Goal: Information Seeking & Learning: Learn about a topic

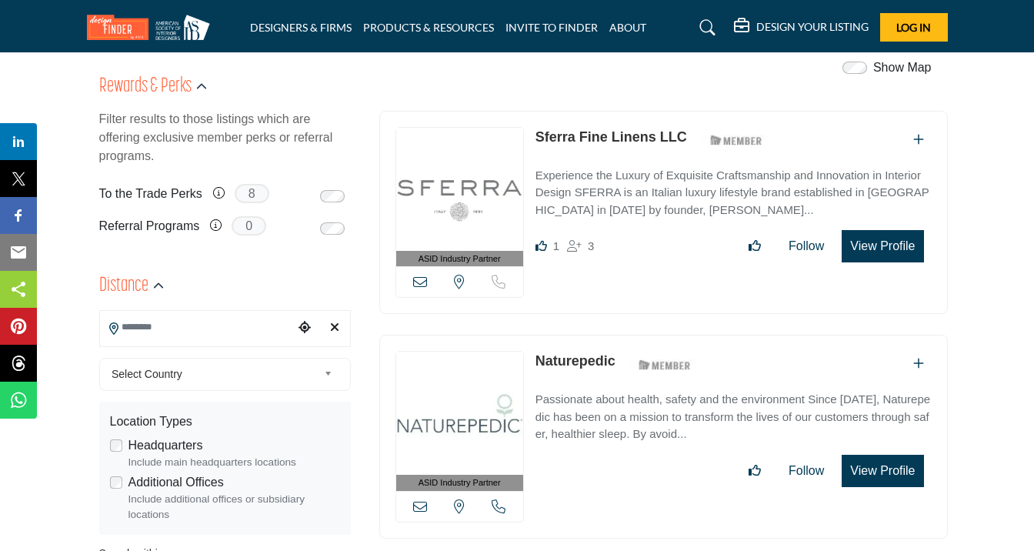
scroll to position [327, 0]
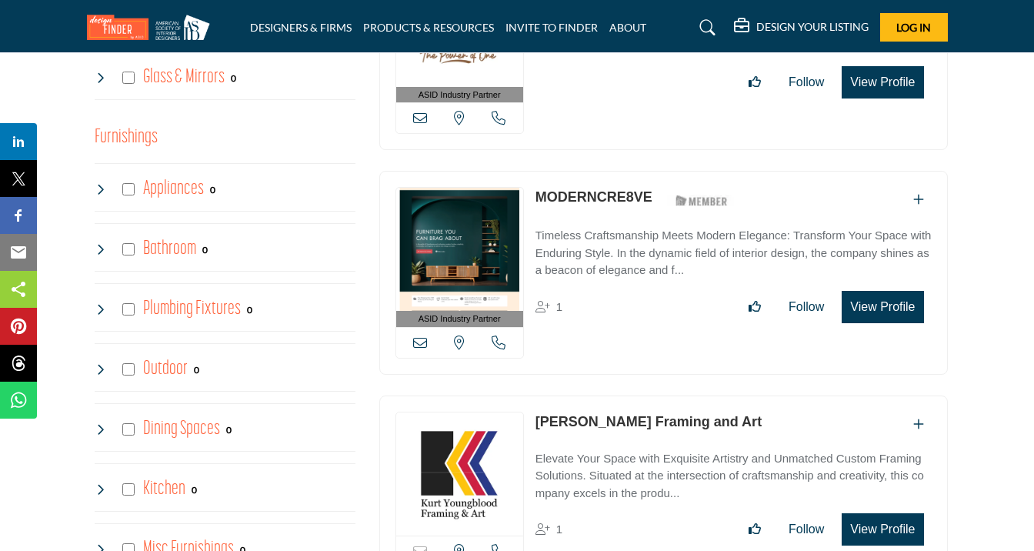
scroll to position [1468, 0]
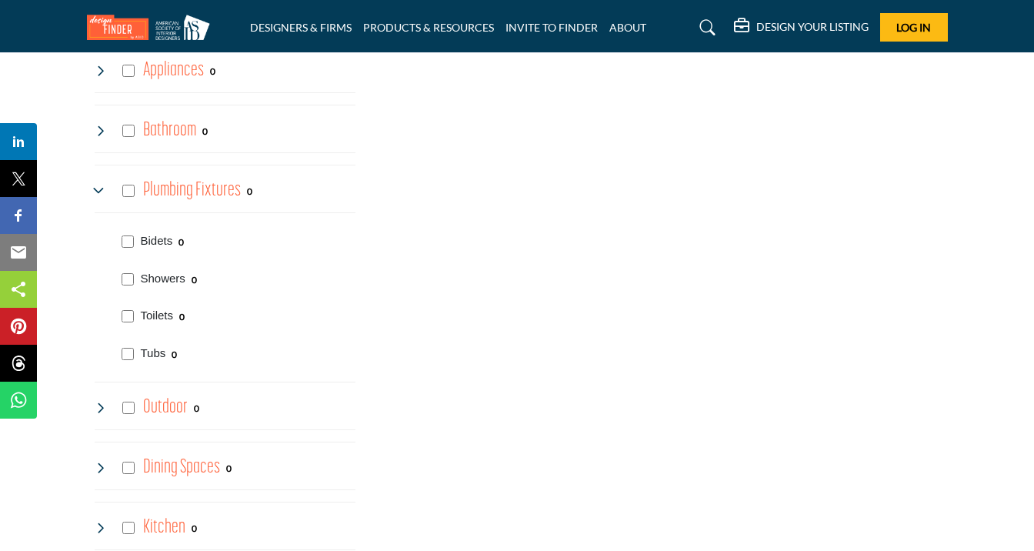
scroll to position [1570, 0]
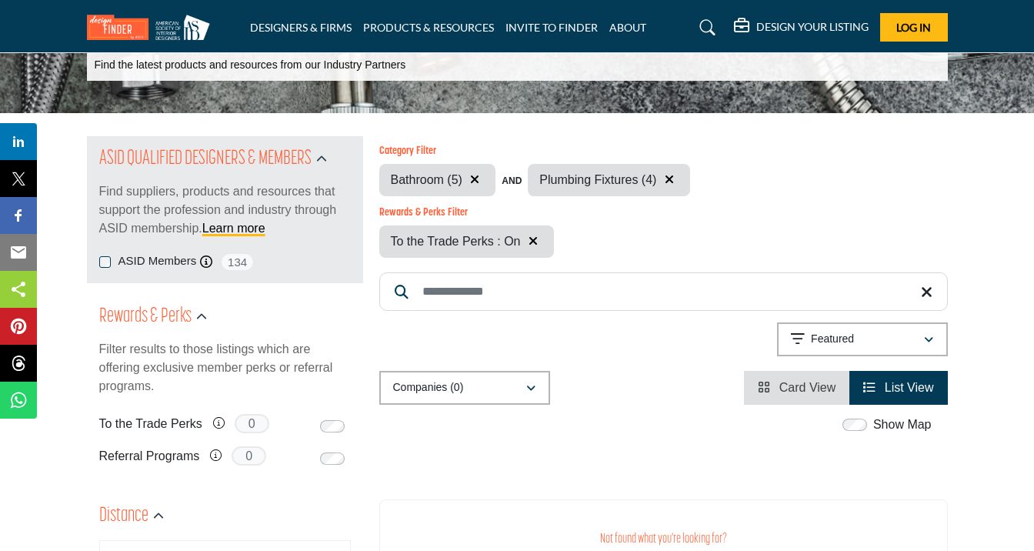
scroll to position [83, 0]
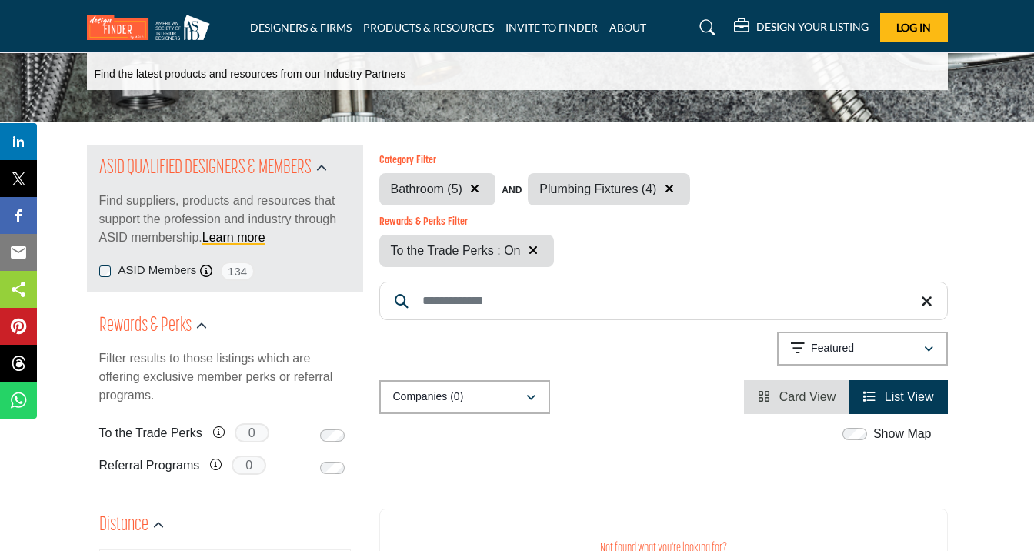
click at [531, 252] on icon "button" at bounding box center [533, 250] width 9 height 12
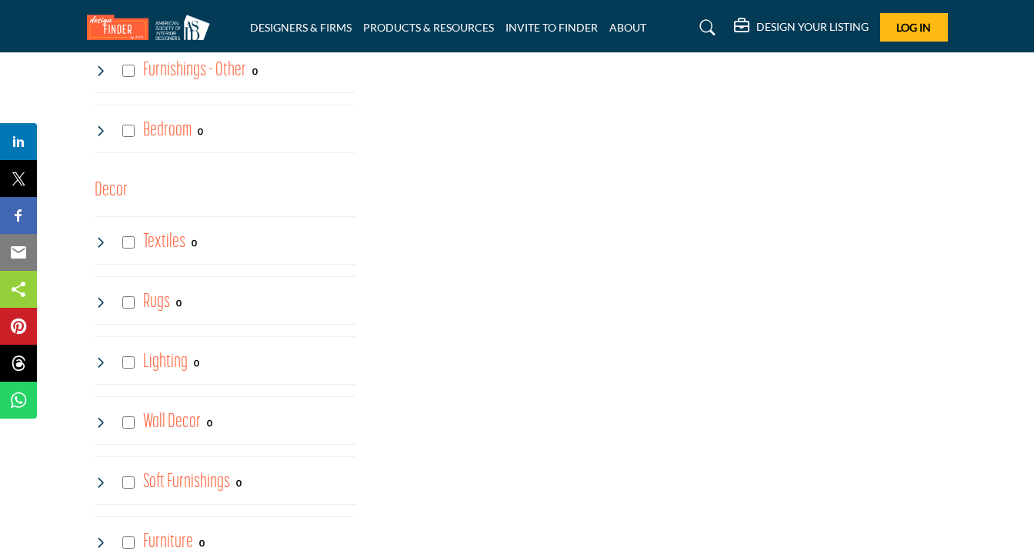
scroll to position [2520, 0]
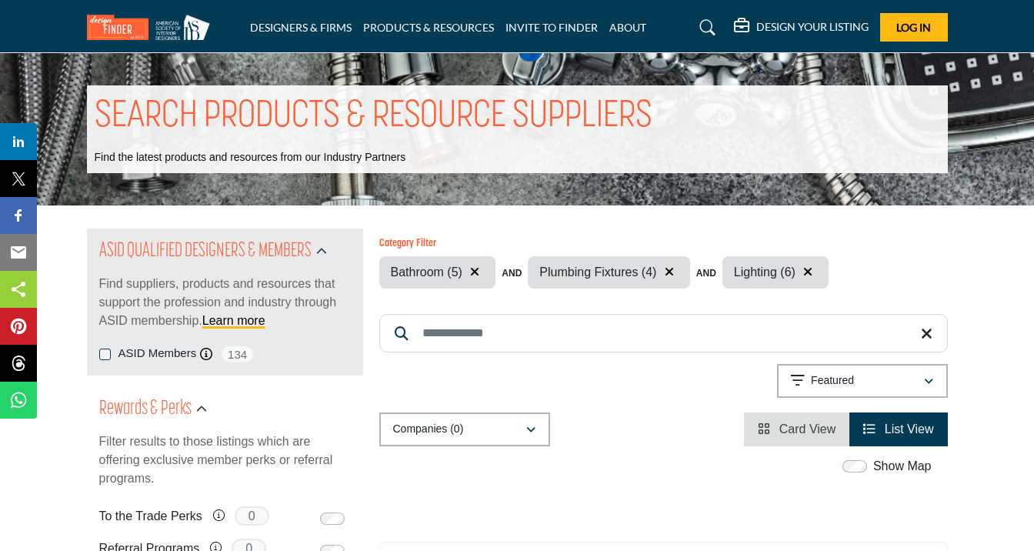
click at [476, 271] on icon "button" at bounding box center [474, 271] width 9 height 12
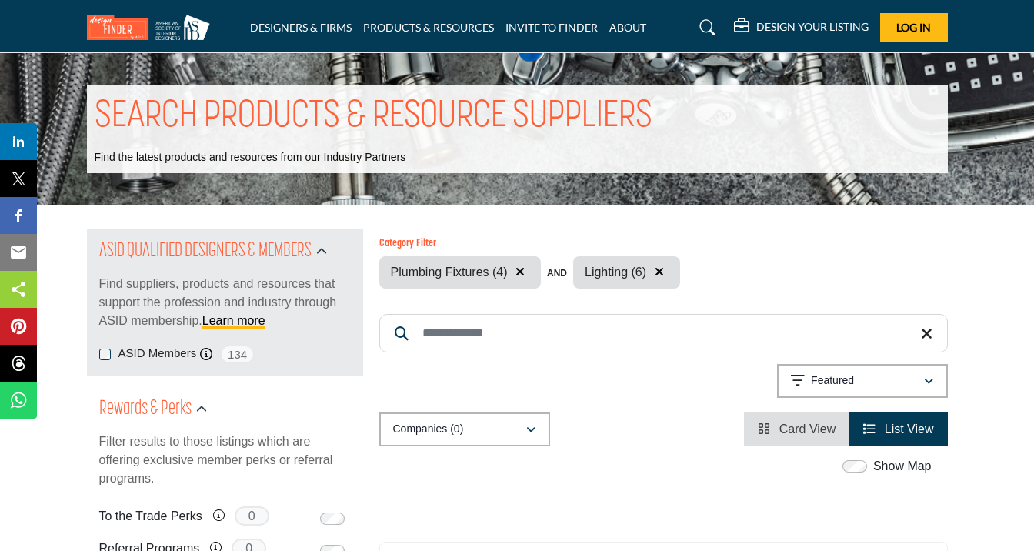
click at [520, 273] on icon "button" at bounding box center [520, 271] width 9 height 12
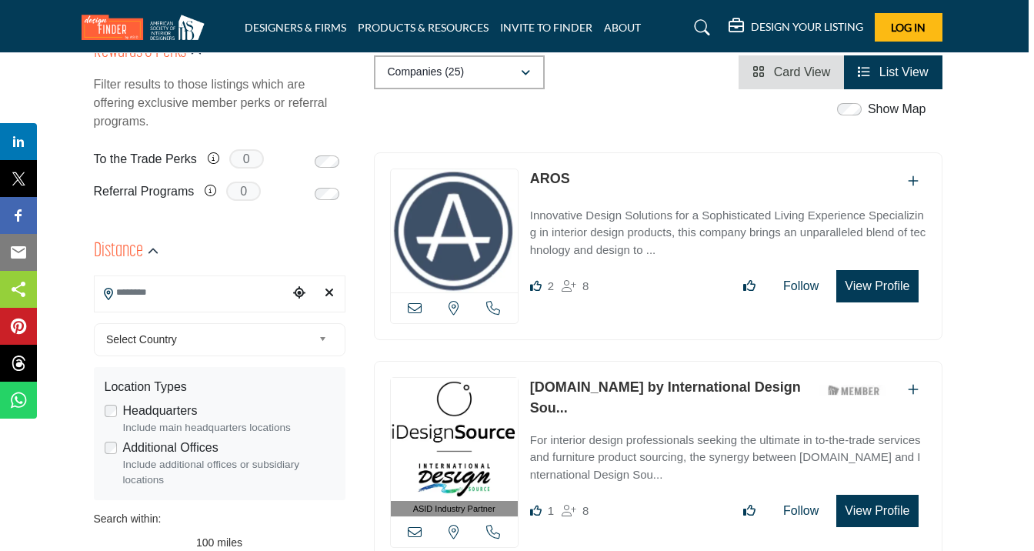
scroll to position [351, 5]
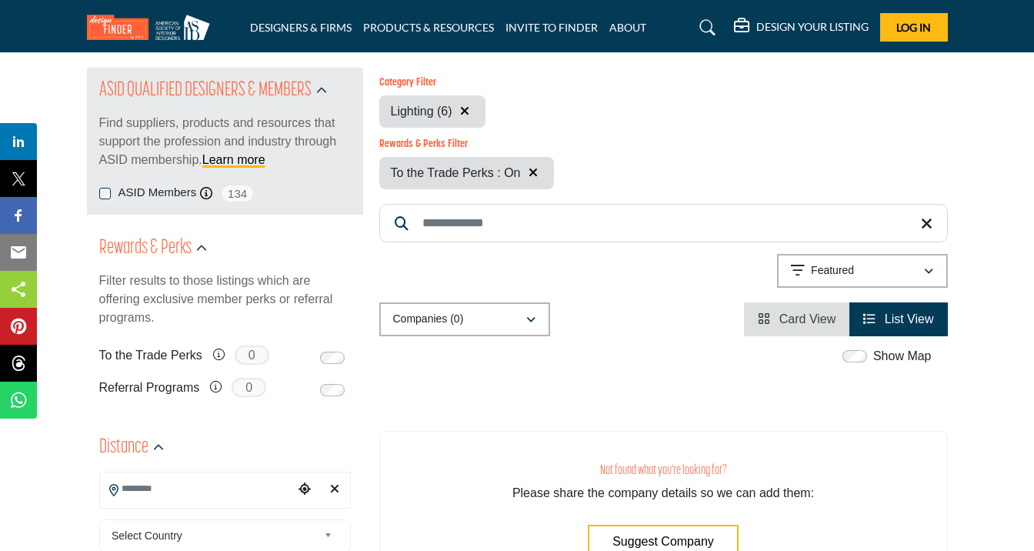
scroll to position [162, 0]
click at [465, 112] on icon "button" at bounding box center [464, 110] width 9 height 12
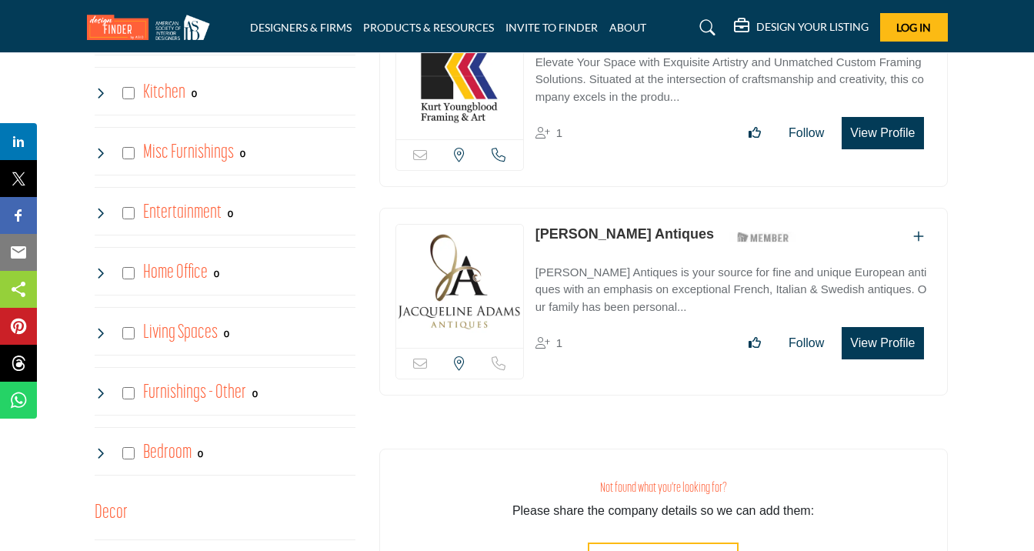
scroll to position [1859, 0]
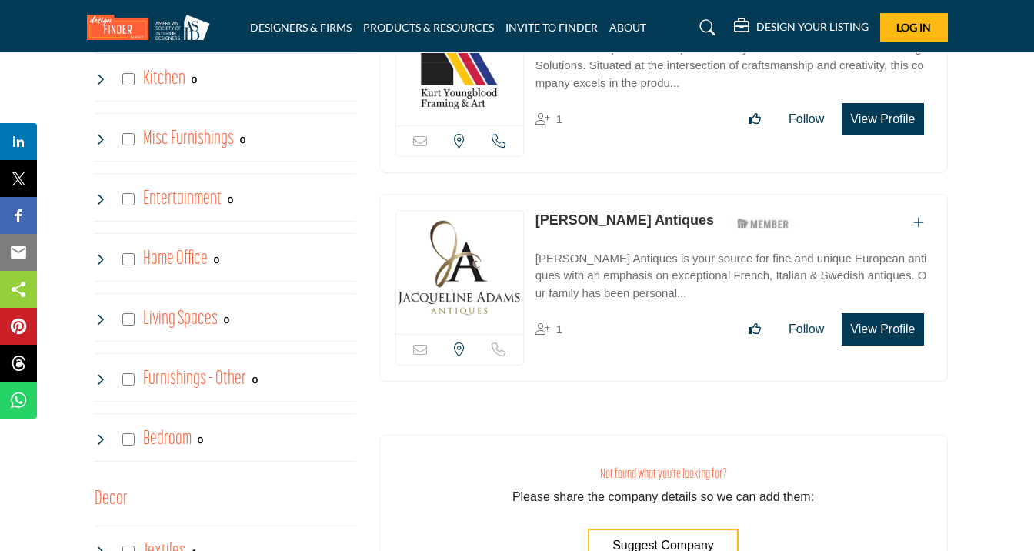
click at [476, 249] on img at bounding box center [459, 272] width 127 height 123
click at [874, 319] on button "View Profile" at bounding box center [883, 329] width 82 height 32
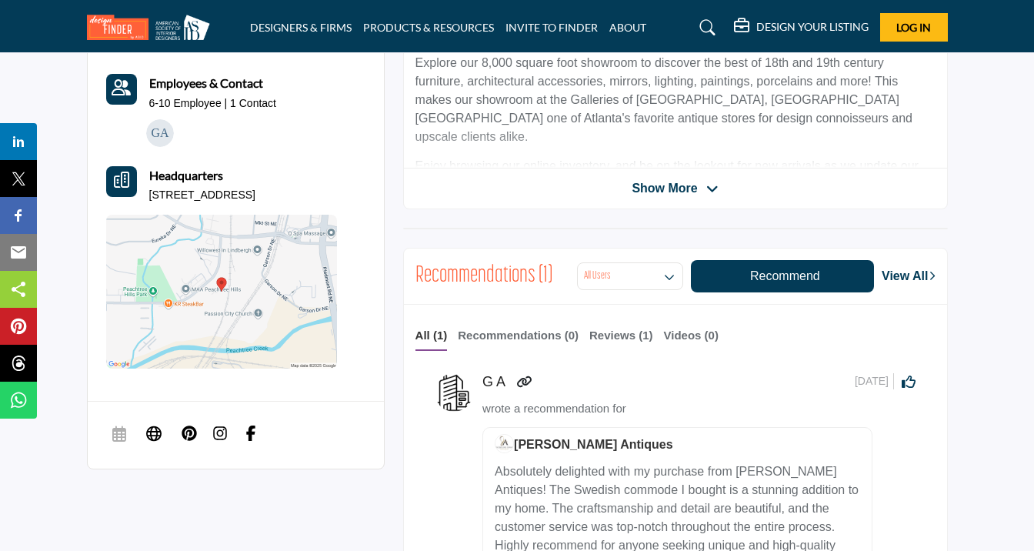
scroll to position [492, 0]
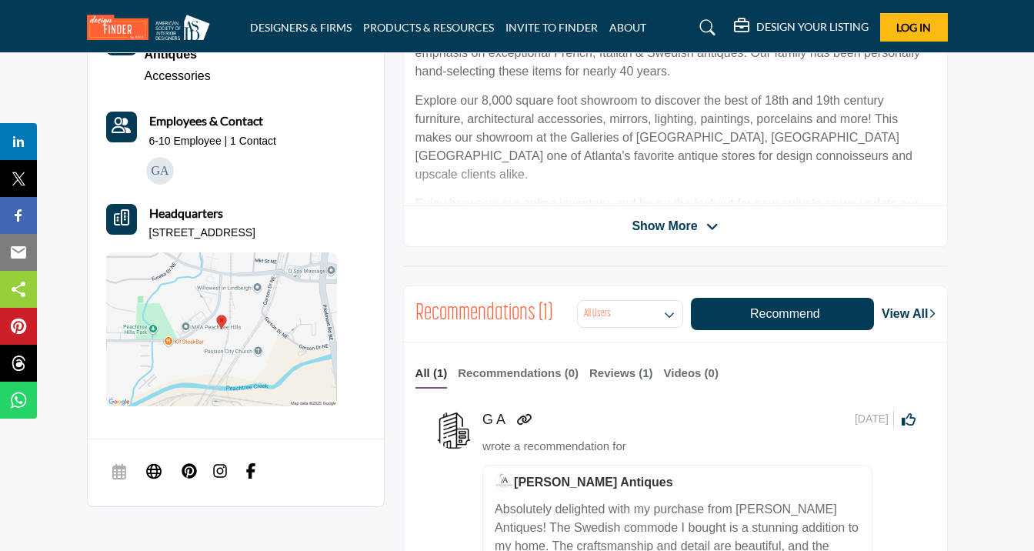
click at [672, 225] on span "Show More" at bounding box center [664, 226] width 65 height 18
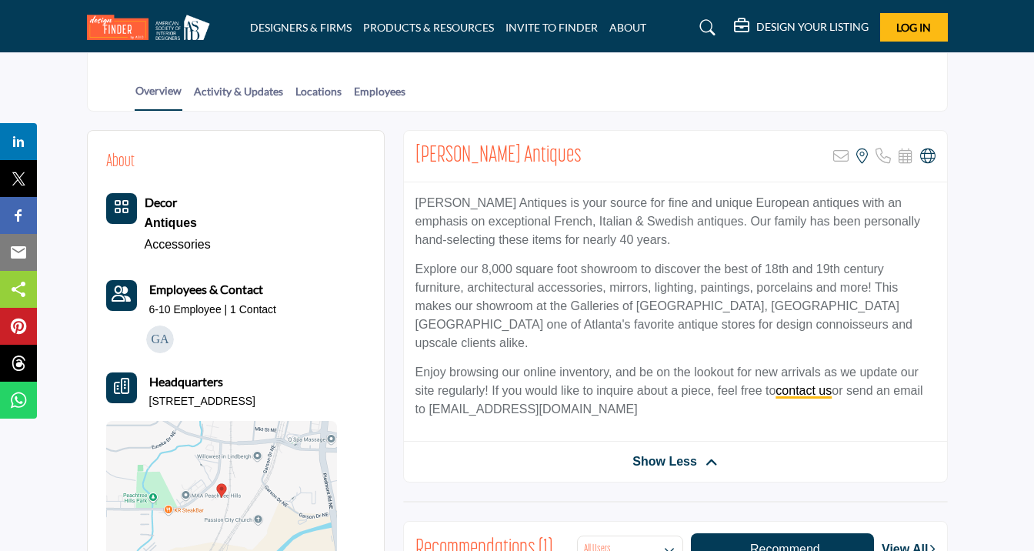
scroll to position [321, 0]
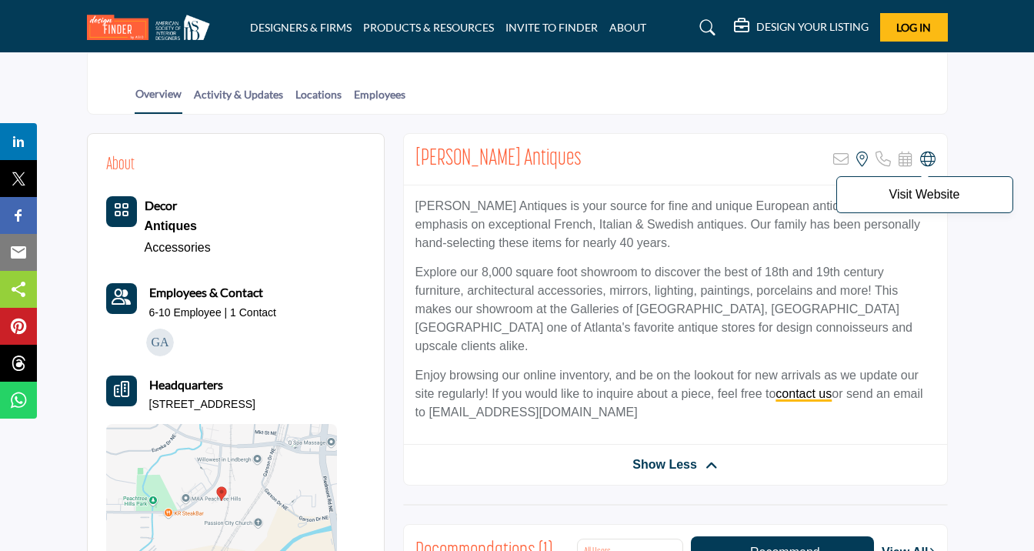
click at [924, 152] on icon at bounding box center [927, 159] width 15 height 15
